Goal: Task Accomplishment & Management: Manage account settings

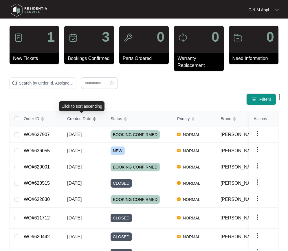
click at [82, 119] on div "Order ID Created Date Status Priority Brand Assignee Model Customer Name Purcha…" at bounding box center [144, 209] width 269 height 197
click at [79, 153] on span "[DATE]" at bounding box center [74, 150] width 14 height 5
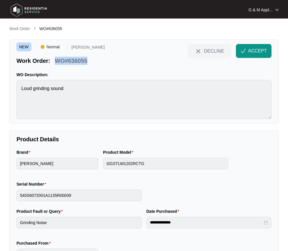
drag, startPoint x: 55, startPoint y: 61, endPoint x: 231, endPoint y: 60, distance: 175.9
click at [97, 59] on div "NEW Normal GregAlbert Work Order: WO#636055 DECLINE ACCEPT" at bounding box center [144, 54] width 255 height 21
click at [252, 54] on button "ACCEPT" at bounding box center [254, 51] width 36 height 14
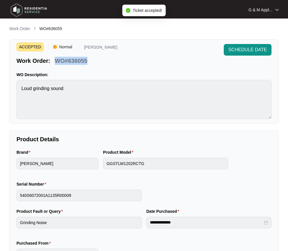
drag, startPoint x: 57, startPoint y: 60, endPoint x: 88, endPoint y: 60, distance: 31.6
click at [88, 60] on div "WO#636055" at bounding box center [70, 60] width 37 height 10
copy p "WO#636055"
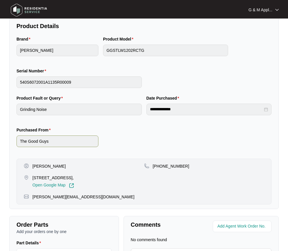
scroll to position [116, 0]
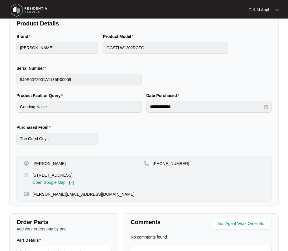
drag, startPoint x: 51, startPoint y: 162, endPoint x: 70, endPoint y: 162, distance: 18.6
click at [70, 162] on div "[PERSON_NAME]" at bounding box center [84, 164] width 121 height 6
copy p "[PERSON_NAME]"
click at [169, 164] on p "[PHONE_NUMBER]" at bounding box center [171, 164] width 37 height 6
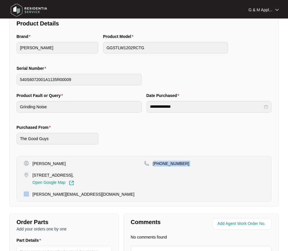
click at [177, 162] on p "[PHONE_NUMBER]" at bounding box center [171, 164] width 37 height 6
drag, startPoint x: 181, startPoint y: 164, endPoint x: 160, endPoint y: 165, distance: 21.2
click at [160, 165] on div "[PHONE_NUMBER]" at bounding box center [204, 164] width 121 height 6
copy p "438705325"
click at [46, 177] on p "[STREET_ADDRESS]," at bounding box center [53, 175] width 42 height 6
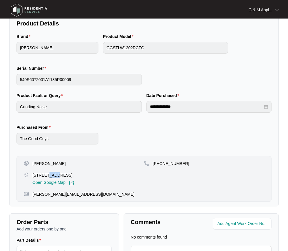
click at [46, 177] on p "[STREET_ADDRESS]," at bounding box center [53, 175] width 42 height 6
copy p "[STREET_ADDRESS],"
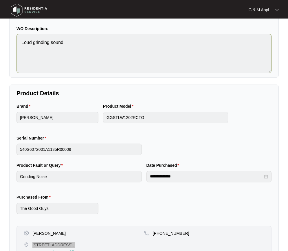
scroll to position [29, 0]
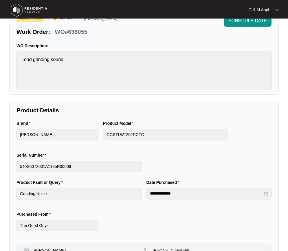
click at [68, 33] on p "WO#636055" at bounding box center [71, 32] width 32 height 8
copy div "WO#636055 SCHEDULE DATE"
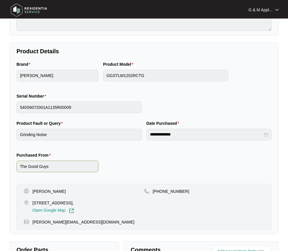
scroll to position [145, 0]
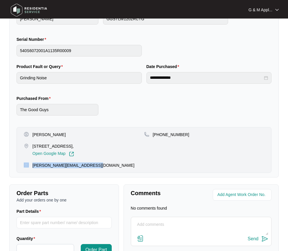
drag, startPoint x: 94, startPoint y: 164, endPoint x: 78, endPoint y: 178, distance: 20.8
click at [30, 166] on div "[PERSON_NAME][EMAIL_ADDRESS][DOMAIN_NAME]" at bounding box center [144, 166] width 241 height 6
copy div "[PERSON_NAME][EMAIL_ADDRESS][DOMAIN_NAME]"
click at [121, 155] on div "[STREET_ADDRESS], Open Google Map" at bounding box center [84, 149] width 121 height 13
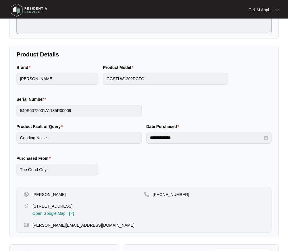
scroll to position [0, 0]
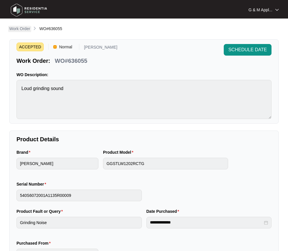
click at [21, 30] on p "Work Order" at bounding box center [19, 29] width 21 height 6
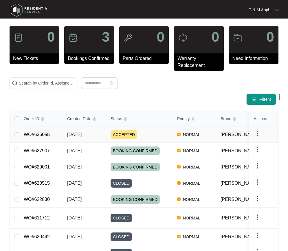
click at [41, 134] on link "WO#636055" at bounding box center [37, 134] width 26 height 5
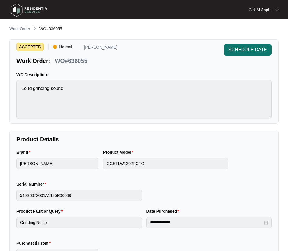
click at [236, 50] on span "SCHEDULE DATE" at bounding box center [248, 49] width 39 height 7
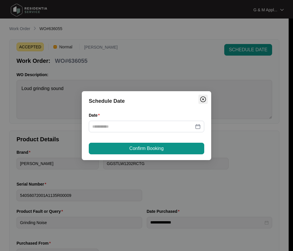
click at [203, 97] on img "Close" at bounding box center [202, 99] width 7 height 7
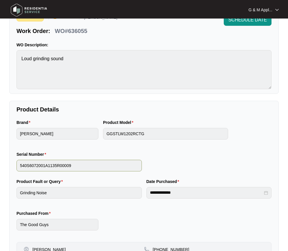
scroll to position [29, 0]
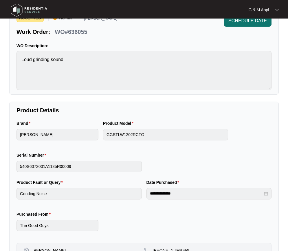
click at [242, 24] on span "SCHEDULE DATE" at bounding box center [248, 20] width 39 height 7
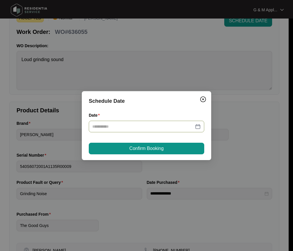
click at [198, 125] on div at bounding box center [146, 126] width 108 height 6
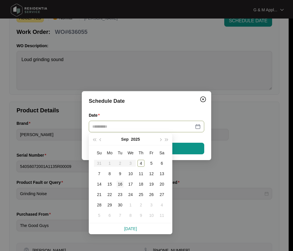
type input "**********"
click at [120, 185] on div "16" at bounding box center [120, 184] width 7 height 7
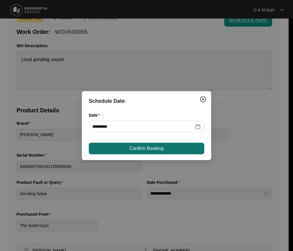
click at [162, 150] on span "Confirm Booking" at bounding box center [146, 148] width 34 height 7
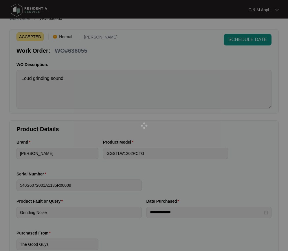
scroll to position [0, 0]
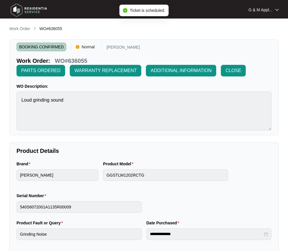
click at [33, 12] on img at bounding box center [29, 9] width 41 height 17
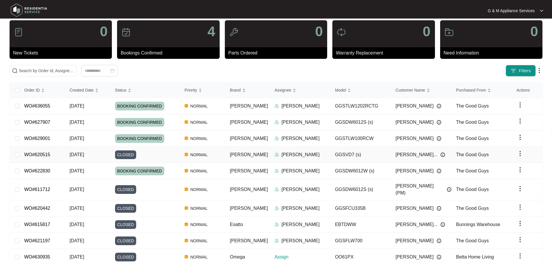
scroll to position [34, 0]
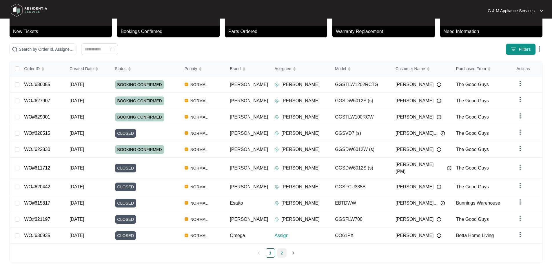
click at [281, 249] on link "2" at bounding box center [282, 253] width 9 height 9
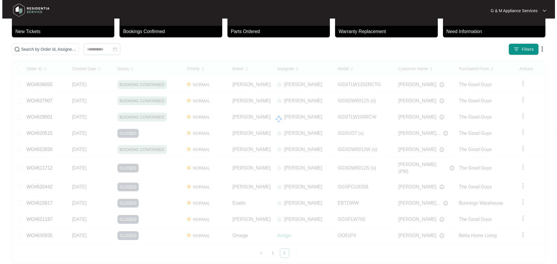
scroll to position [0, 0]
